Goal: Information Seeking & Learning: Learn about a topic

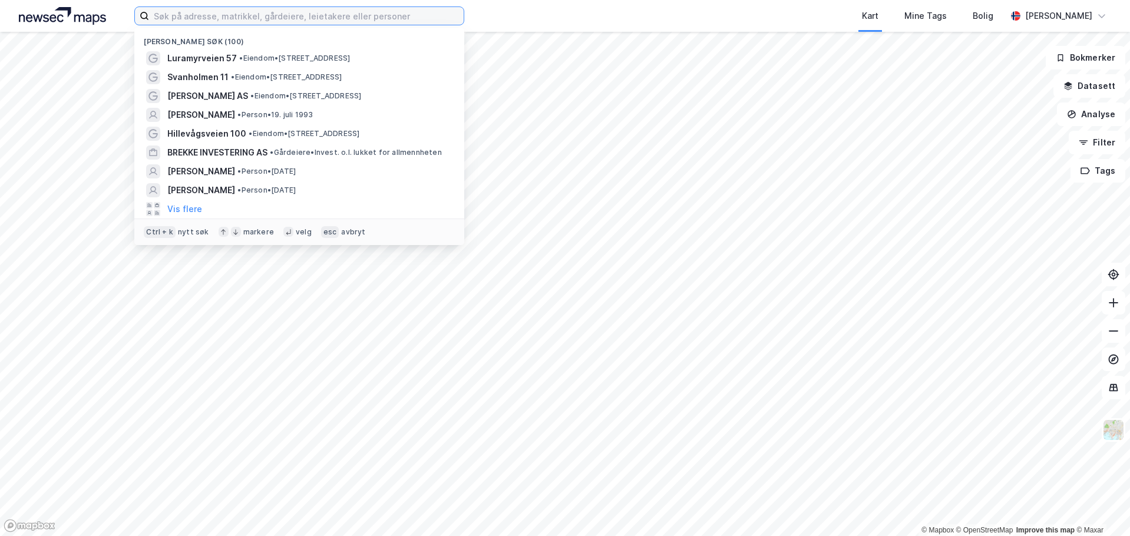
click at [266, 17] on input at bounding box center [306, 16] width 315 height 18
paste input "Finnestadveien 24"
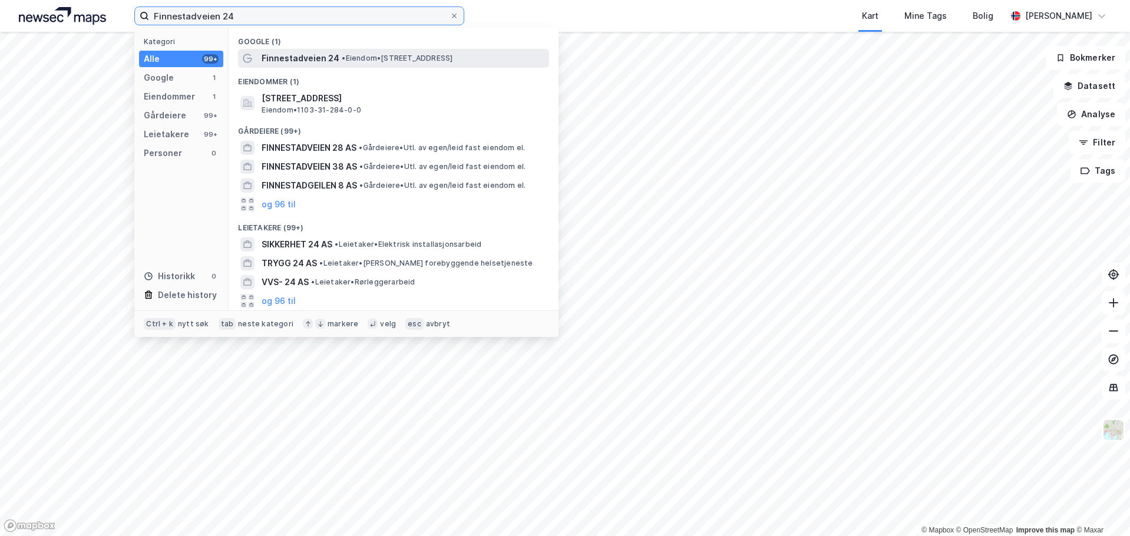
type input "Finnestadveien 24"
click at [327, 54] on span "Finnestadveien 24" at bounding box center [301, 58] width 78 height 14
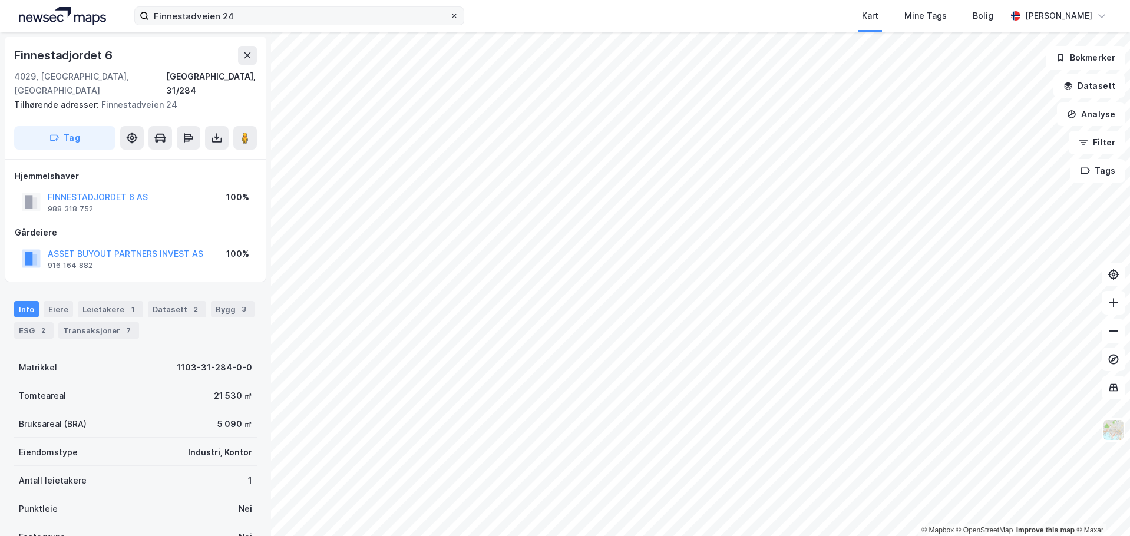
click at [454, 17] on icon at bounding box center [454, 15] width 7 height 7
click at [449, 17] on input "Finnestadveien 24" at bounding box center [299, 16] width 300 height 18
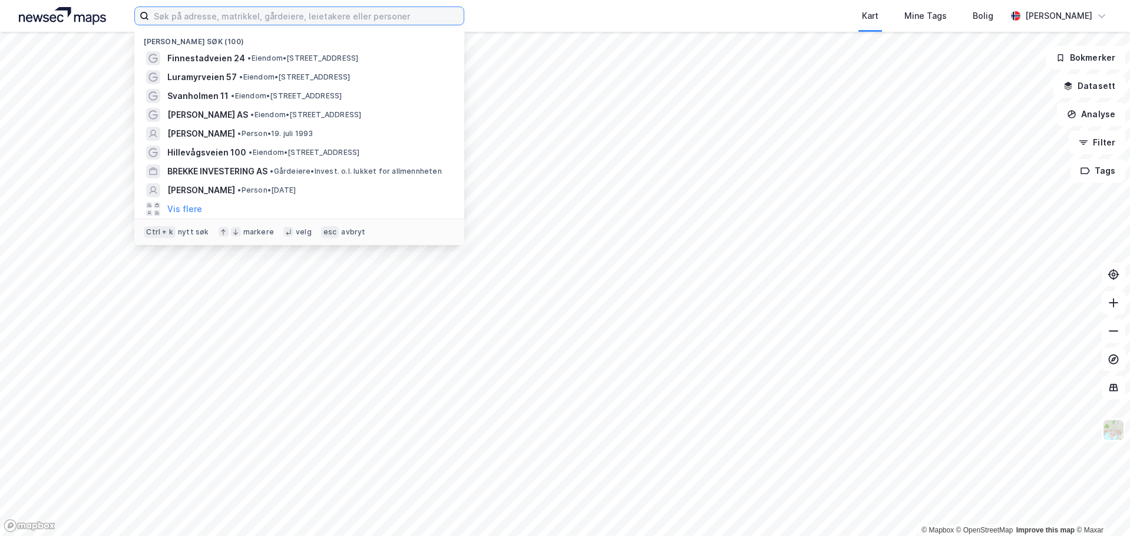
paste input "Finnestadjordet 6"
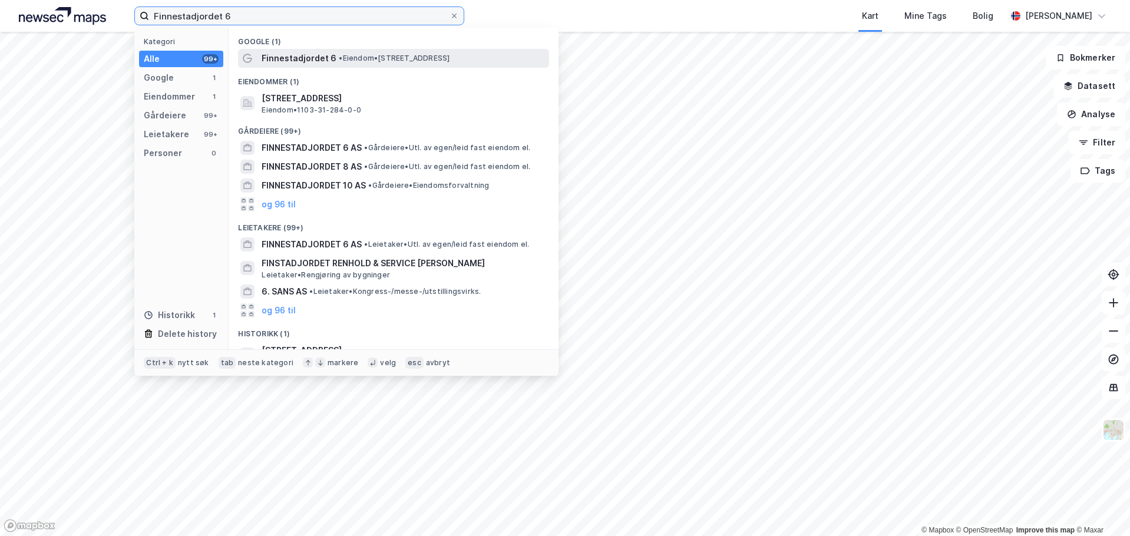
type input "Finnestadjordet 6"
click at [316, 59] on span "Finnestadjordet 6" at bounding box center [299, 58] width 75 height 14
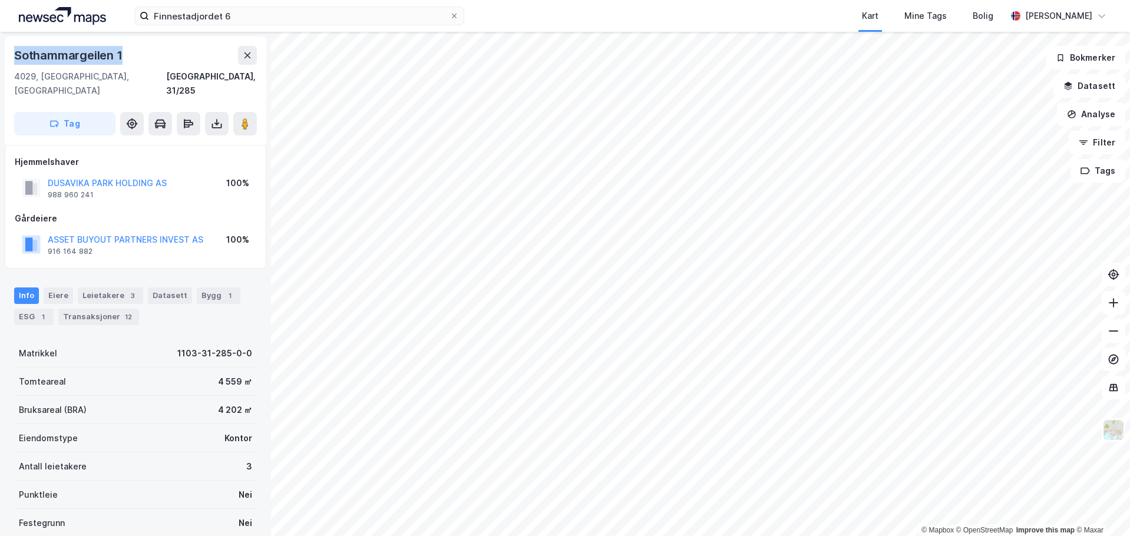
drag, startPoint x: 124, startPoint y: 55, endPoint x: 16, endPoint y: 55, distance: 107.8
click at [16, 55] on div "Sothammargeilen 1" at bounding box center [135, 55] width 243 height 19
copy div "Sothammargeilen 1"
